Goal: Task Accomplishment & Management: Use online tool/utility

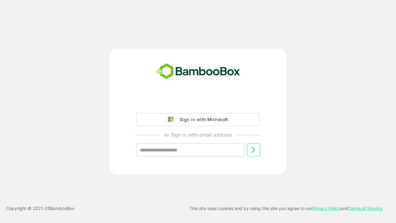
type input "**********"
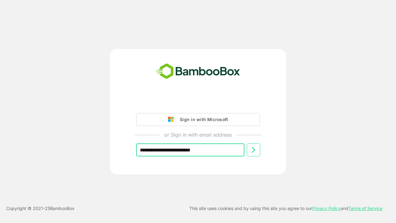
click at [253, 150] on icon at bounding box center [253, 149] width 7 height 7
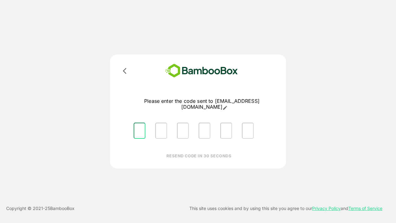
type input "*"
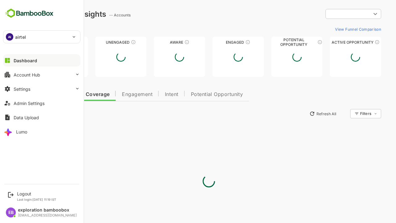
type input "**********"
